Goal: Task Accomplishment & Management: Manage account settings

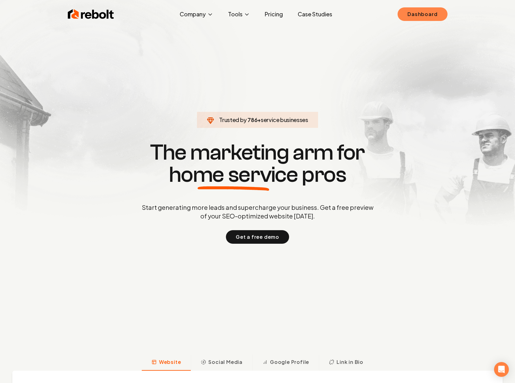
click at [409, 14] on link "Dashboard" at bounding box center [423, 14] width 50 height 14
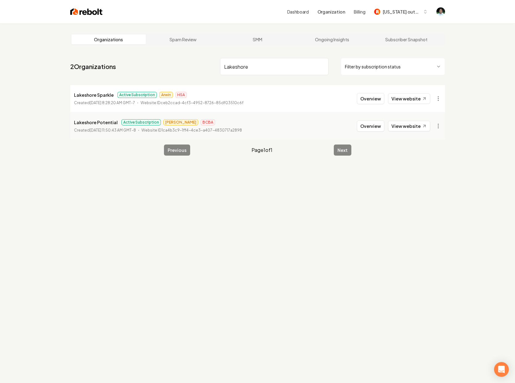
type input "Lakeshore"
click at [368, 97] on button "Overview" at bounding box center [370, 98] width 27 height 11
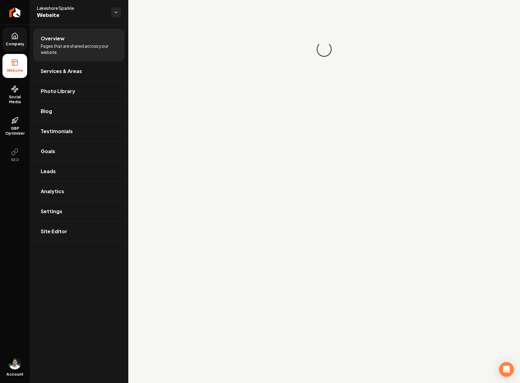
click at [16, 41] on link "Company" at bounding box center [14, 39] width 25 height 24
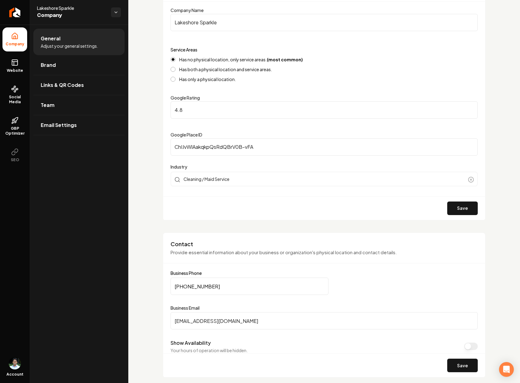
scroll to position [78, 0]
click at [245, 326] on input "Sparkleinfo@lakeshoresparkle.com" at bounding box center [324, 321] width 307 height 17
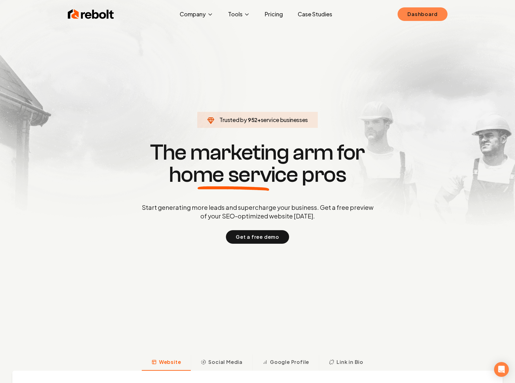
click at [428, 18] on link "Dashboard" at bounding box center [423, 14] width 50 height 14
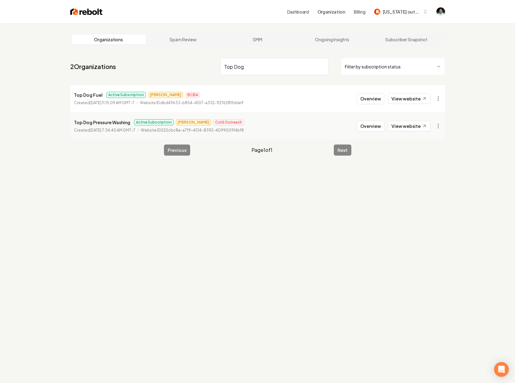
type input "Top Dog"
click at [366, 98] on button "Overview" at bounding box center [370, 98] width 27 height 11
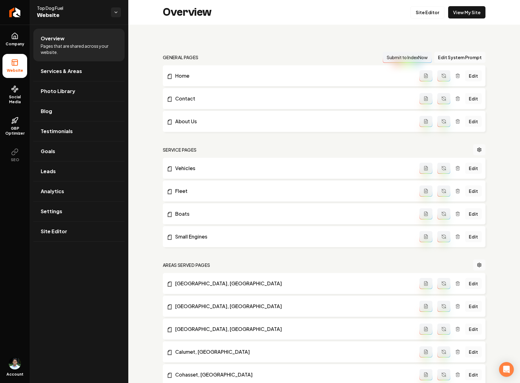
click at [19, 27] on ul "Company Website Social Media GBP Optimizer SEO" at bounding box center [15, 97] width 30 height 145
click at [16, 34] on icon at bounding box center [14, 35] width 7 height 7
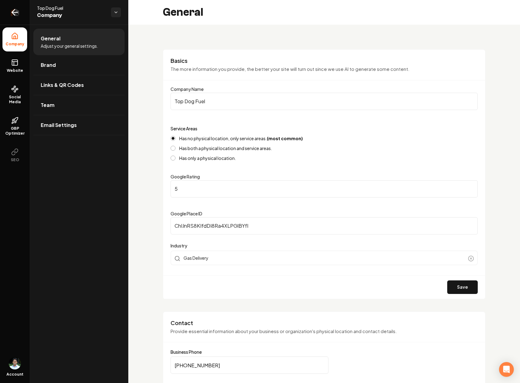
click at [18, 16] on icon "Return to dashboard" at bounding box center [15, 12] width 10 height 10
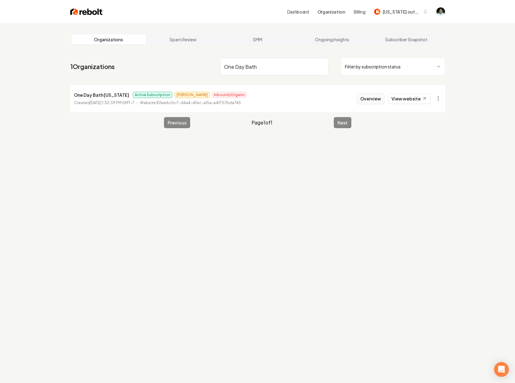
type input "One Day Bath"
click at [373, 101] on button "Overview" at bounding box center [370, 98] width 27 height 11
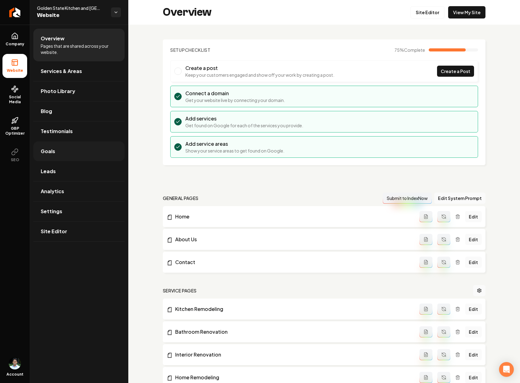
click at [52, 153] on span "Goals" at bounding box center [48, 151] width 14 height 7
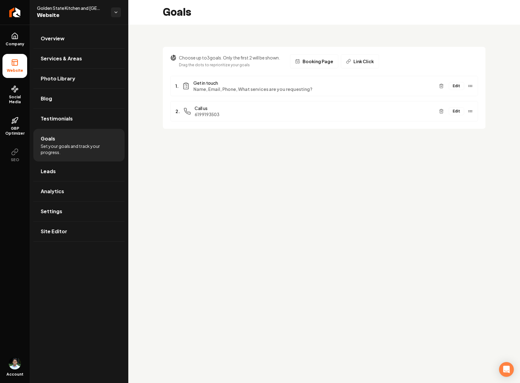
click at [454, 111] on button "Edit" at bounding box center [456, 111] width 15 height 8
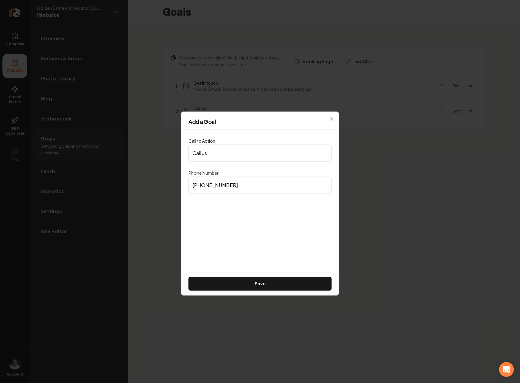
click at [216, 184] on input "[PHONE_NUMBER]" at bounding box center [259, 185] width 143 height 17
paste input "866) 233-7622"
type input "[PHONE_NUMBER]"
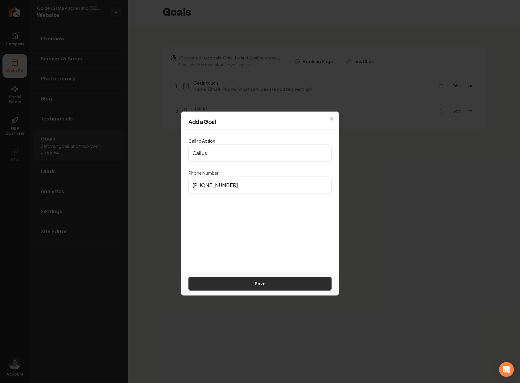
click at [251, 279] on button "Save" at bounding box center [259, 284] width 143 height 14
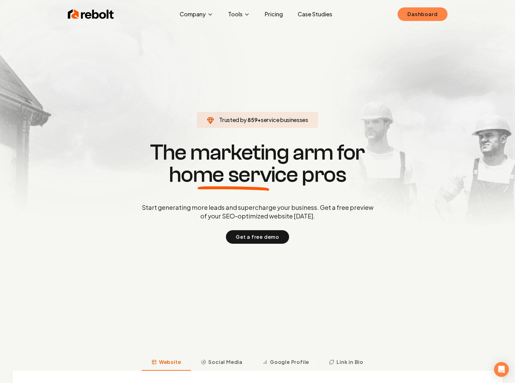
click at [433, 18] on link "Dashboard" at bounding box center [423, 14] width 50 height 14
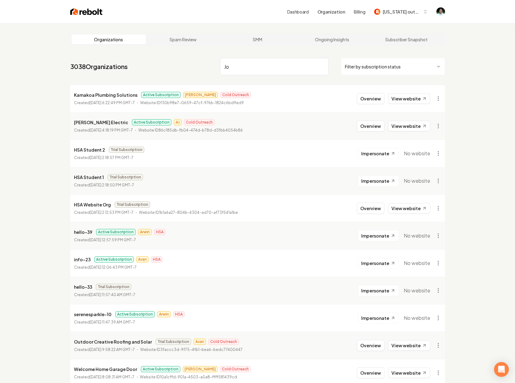
type input "J"
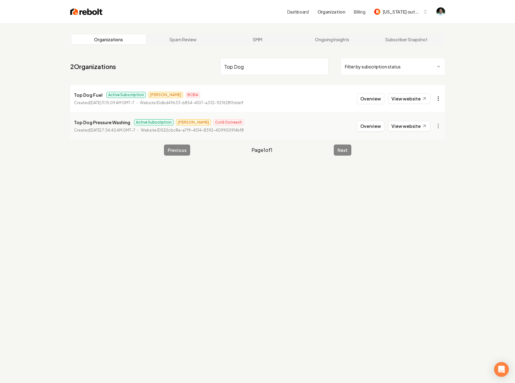
type input "Top Dog"
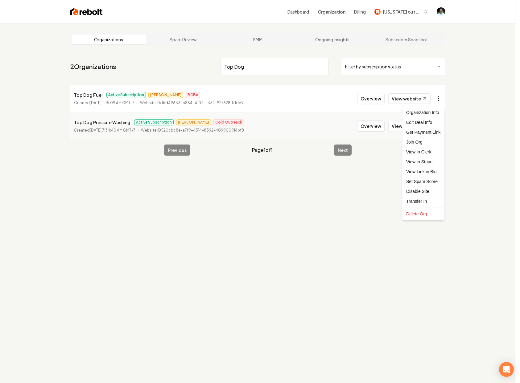
click at [438, 99] on html "Dashboard Organization Billing Colorado outdoor life Organizations Spam Review …" at bounding box center [260, 191] width 520 height 383
click at [430, 161] on link "View in Stripe" at bounding box center [423, 162] width 39 height 10
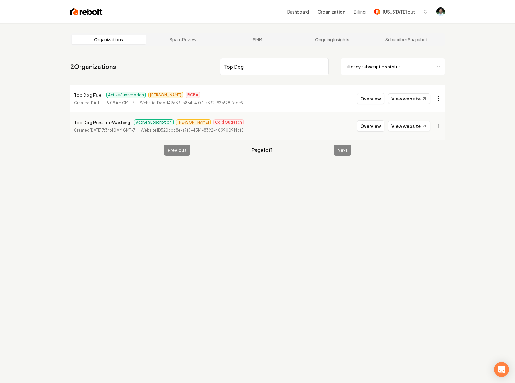
click at [437, 98] on html "Dashboard Organization Billing Colorado outdoor life Organizations Spam Review …" at bounding box center [257, 191] width 515 height 383
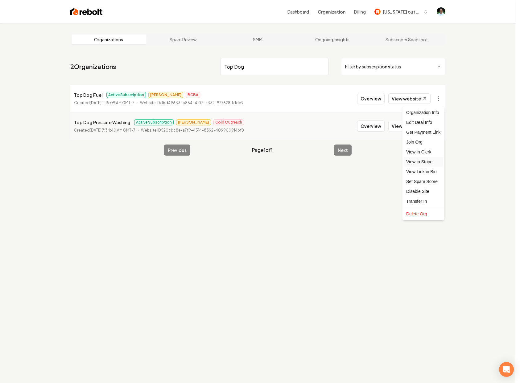
click at [431, 166] on link "View in Stripe" at bounding box center [423, 162] width 39 height 10
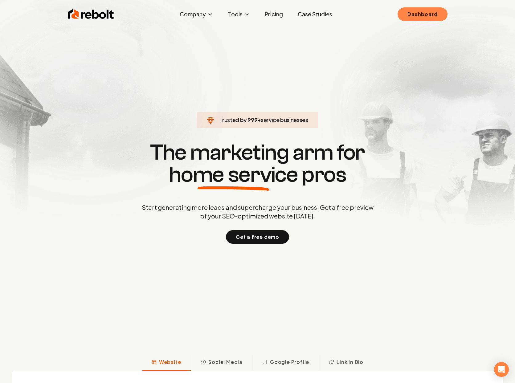
click at [429, 14] on link "Dashboard" at bounding box center [423, 14] width 50 height 14
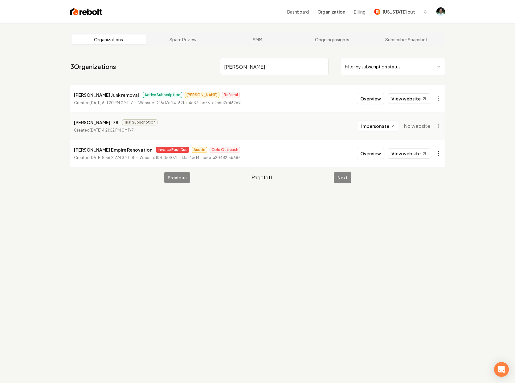
type input "Alva"
click at [443, 158] on html "Dashboard Organization Billing Colorado outdoor life Organizations Spam Review …" at bounding box center [257, 191] width 515 height 383
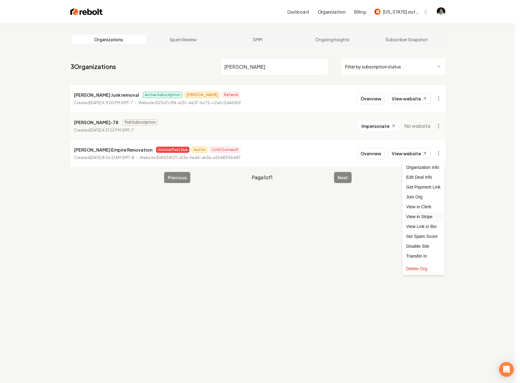
click at [425, 216] on link "View in Stripe" at bounding box center [423, 217] width 39 height 10
